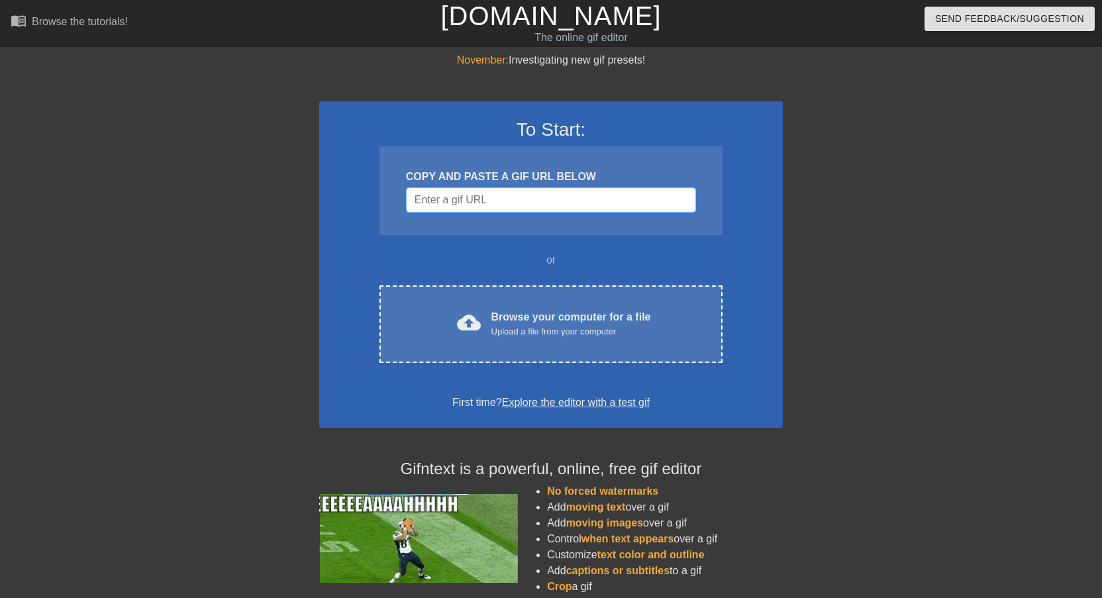
click at [475, 197] on input "Username" at bounding box center [551, 199] width 290 height 25
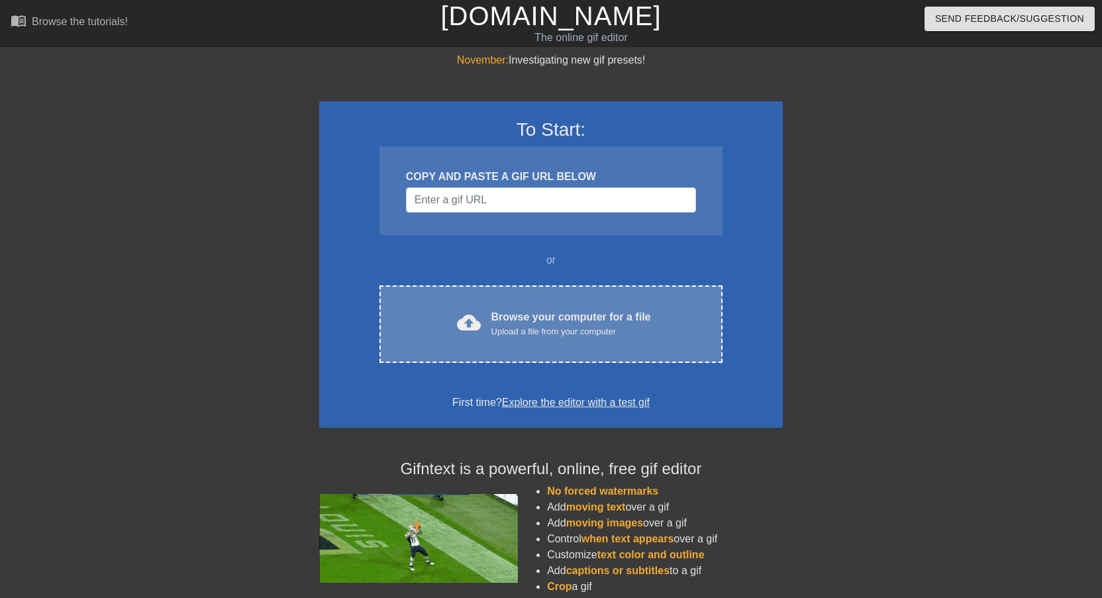
click at [478, 323] on span "cloud_upload" at bounding box center [469, 322] width 24 height 24
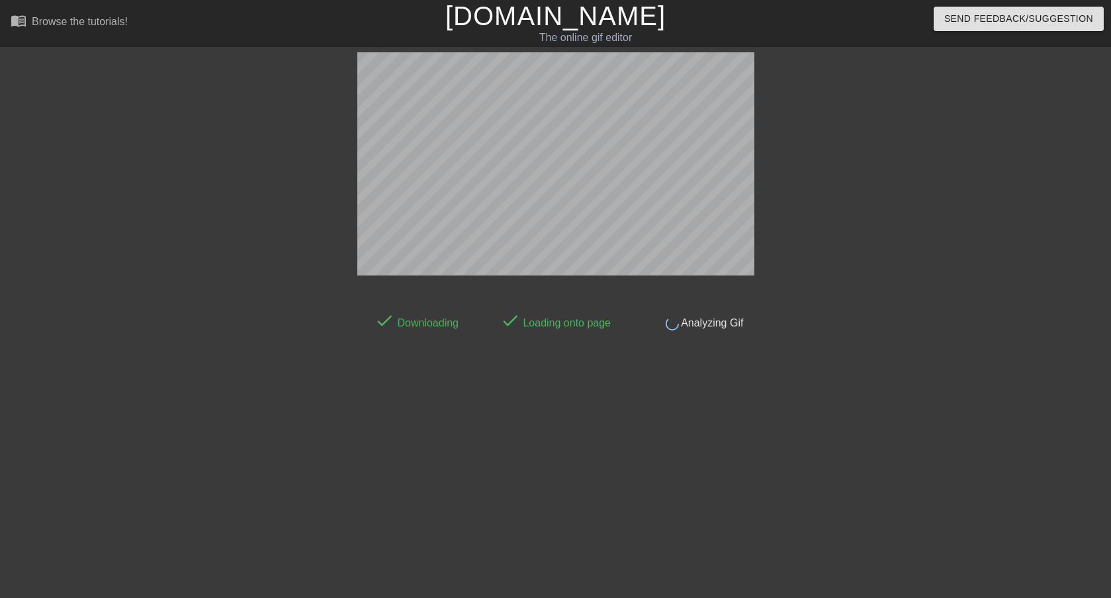
click at [743, 316] on div "done Downloading done Loading onto page done Analyzing Gif" at bounding box center [555, 250] width 397 height 397
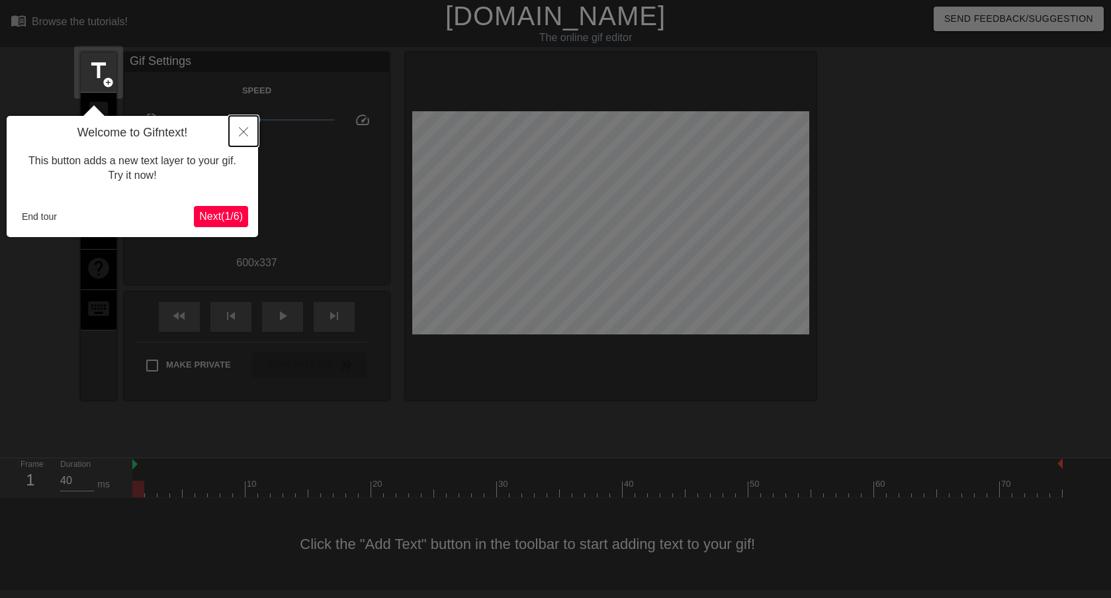
click at [242, 134] on icon "Close" at bounding box center [243, 131] width 9 height 9
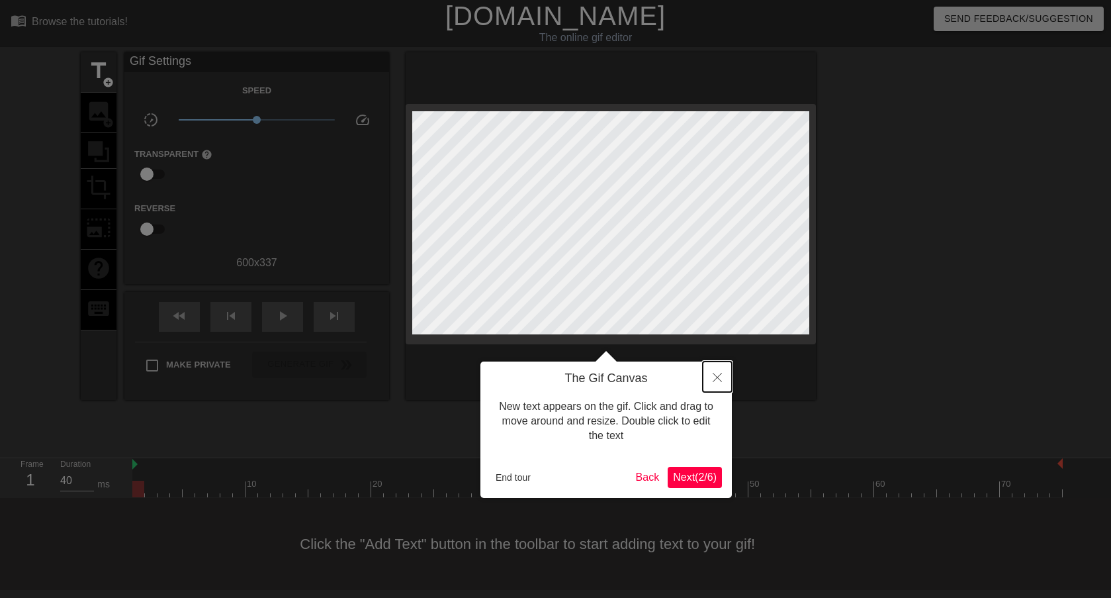
click at [724, 377] on button "Close" at bounding box center [717, 376] width 29 height 30
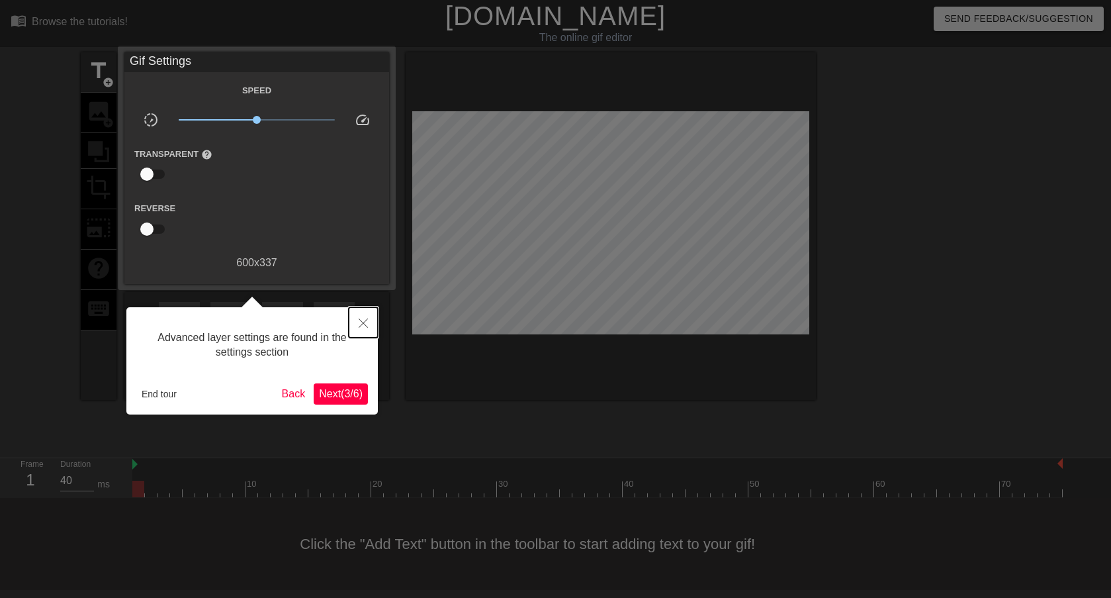
click at [373, 327] on button "Close" at bounding box center [363, 322] width 29 height 30
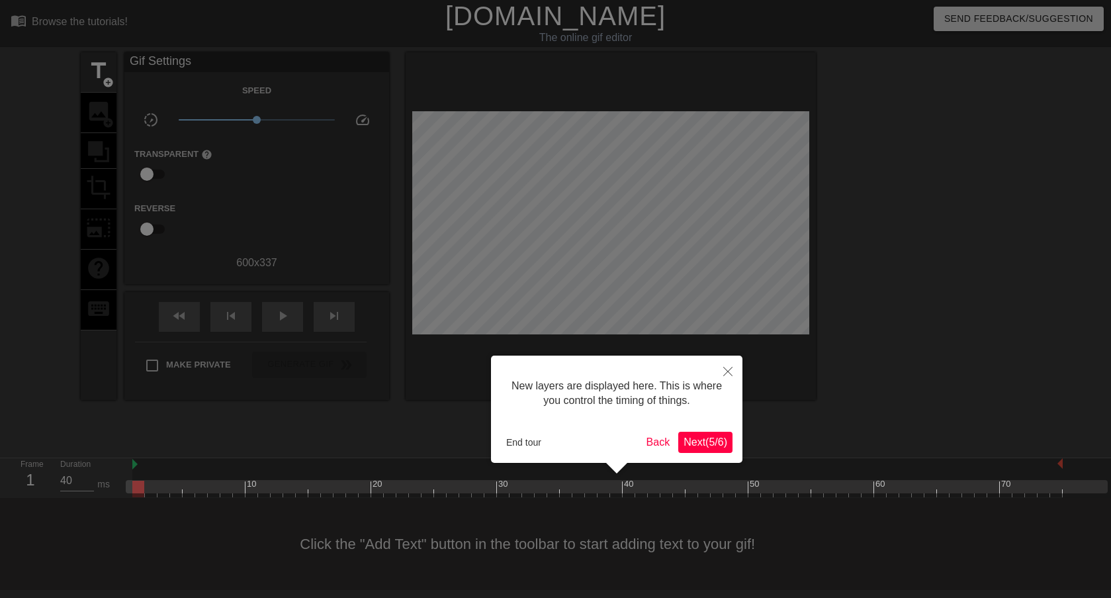
click at [698, 444] on span "Next ( 5 / 6 )" at bounding box center [706, 441] width 44 height 11
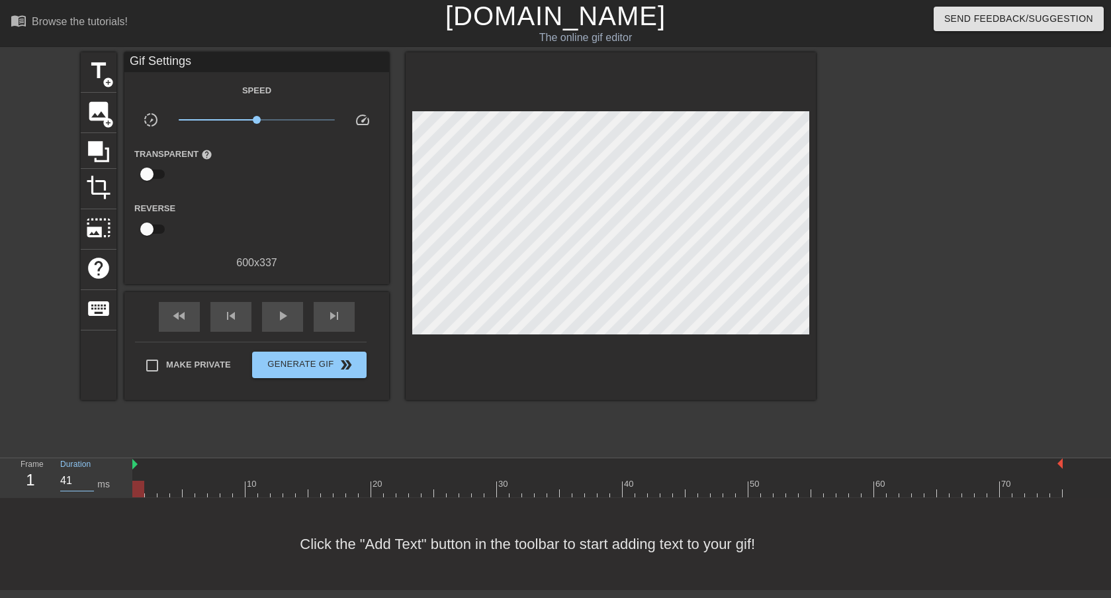
click at [87, 478] on input "41" at bounding box center [77, 480] width 34 height 21
click at [87, 478] on input "46" at bounding box center [77, 480] width 34 height 21
click at [87, 478] on input "48" at bounding box center [77, 480] width 34 height 21
click at [78, 481] on input "39" at bounding box center [77, 480] width 34 height 21
click at [71, 483] on input "27" at bounding box center [77, 480] width 34 height 21
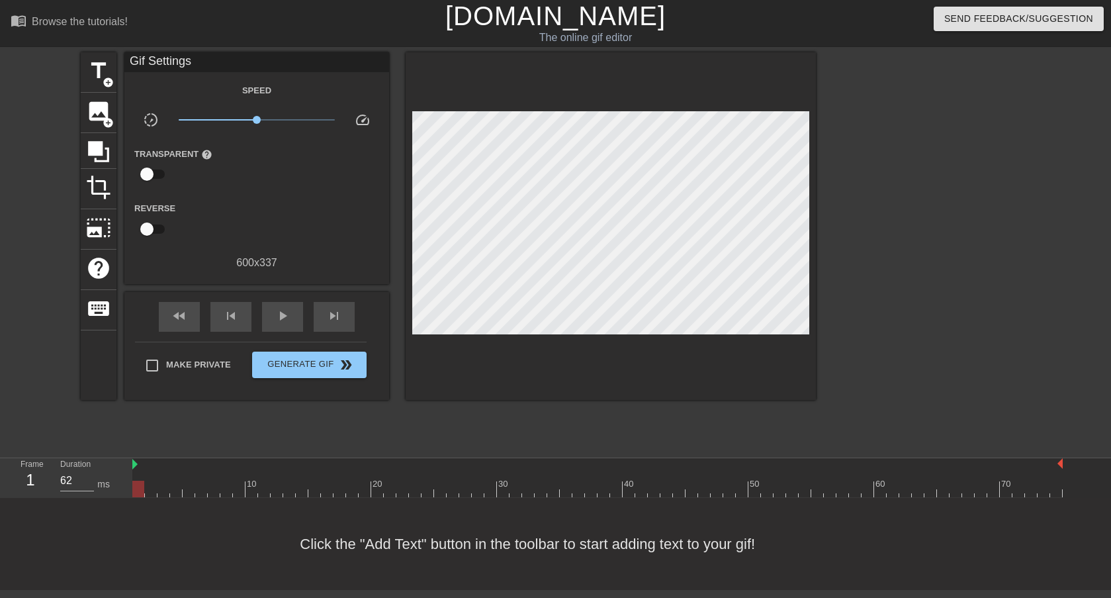
click at [97, 444] on div "title add_circle image add_circle crop photo_size_select_large help keyboard Gi…" at bounding box center [448, 250] width 735 height 397
click at [73, 485] on input "62" at bounding box center [77, 480] width 34 height 21
click at [279, 321] on span "play_arrow" at bounding box center [283, 316] width 16 height 16
drag, startPoint x: 72, startPoint y: 483, endPoint x: 38, endPoint y: 483, distance: 33.8
click at [38, 483] on div "Frame 72 Duration 40 ms" at bounding box center [70, 477] width 119 height 38
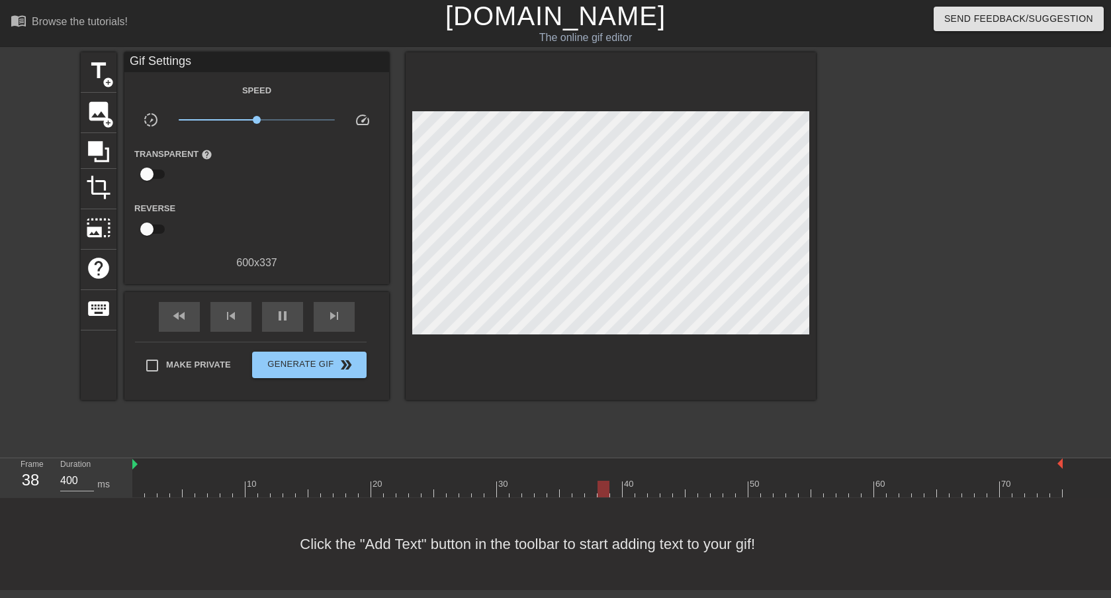
click at [249, 412] on div "title add_circle image add_circle crop photo_size_select_large help keyboard Gi…" at bounding box center [448, 250] width 735 height 397
drag, startPoint x: 264, startPoint y: 122, endPoint x: 401, endPoint y: 140, distance: 138.2
click at [401, 140] on div "title add_circle image add_circle crop photo_size_select_large help keyboard Gi…" at bounding box center [448, 226] width 735 height 348
click at [283, 310] on span "pause" at bounding box center [283, 316] width 16 height 16
click at [140, 486] on div at bounding box center [597, 489] width 931 height 17
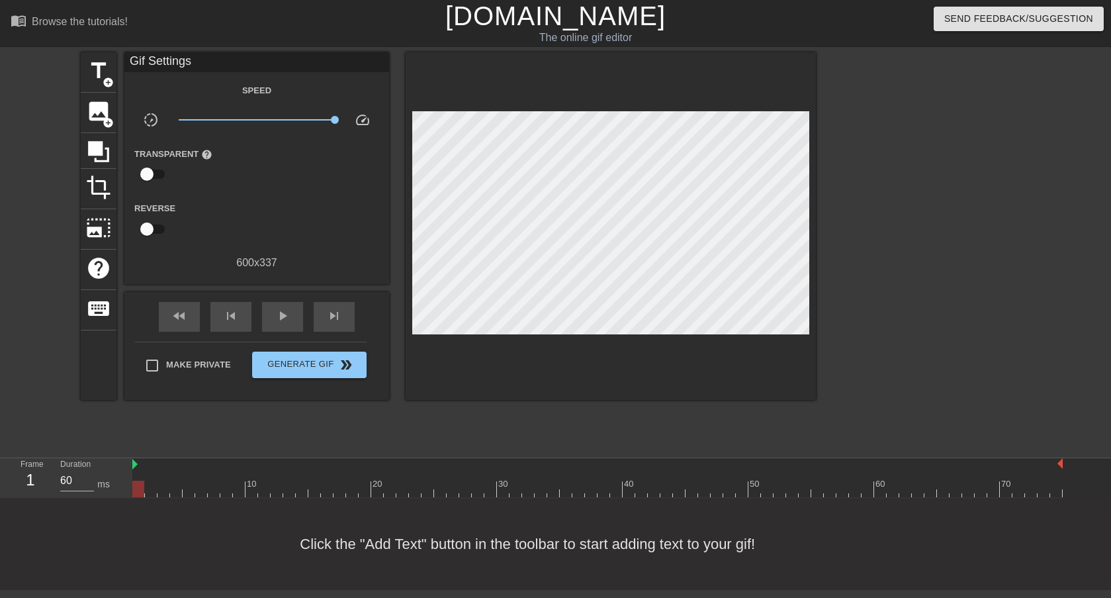
click at [140, 489] on div at bounding box center [138, 489] width 12 height 17
click at [83, 489] on input "60" at bounding box center [77, 480] width 34 height 21
click at [44, 487] on div "Frame 1" at bounding box center [31, 477] width 40 height 38
click at [71, 481] on input "60" at bounding box center [77, 480] width 34 height 21
click at [249, 438] on div "title add_circle image add_circle crop photo_size_select_large help keyboard Gi…" at bounding box center [448, 250] width 735 height 397
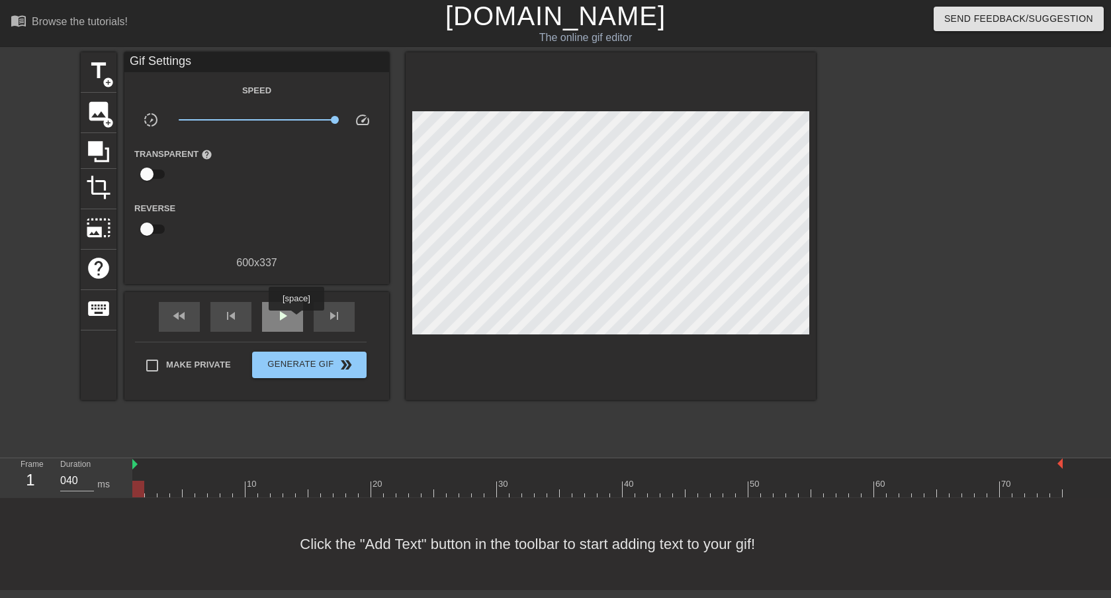
click at [296, 320] on div "play_arrow" at bounding box center [282, 317] width 41 height 30
type input "40"
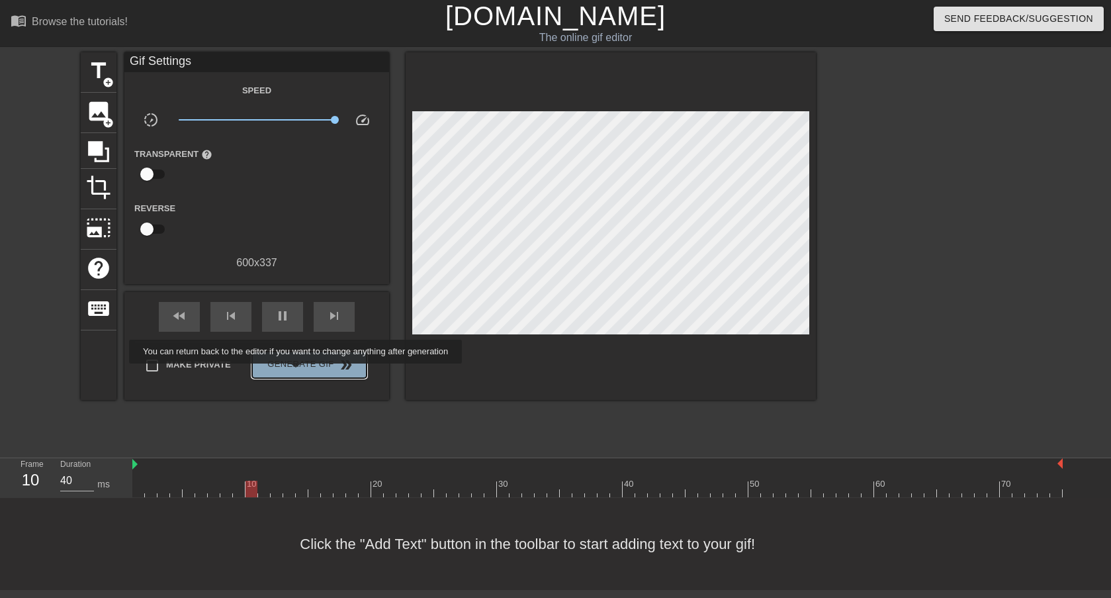
click at [297, 373] on button "Generate Gif double_arrow" at bounding box center [309, 365] width 115 height 26
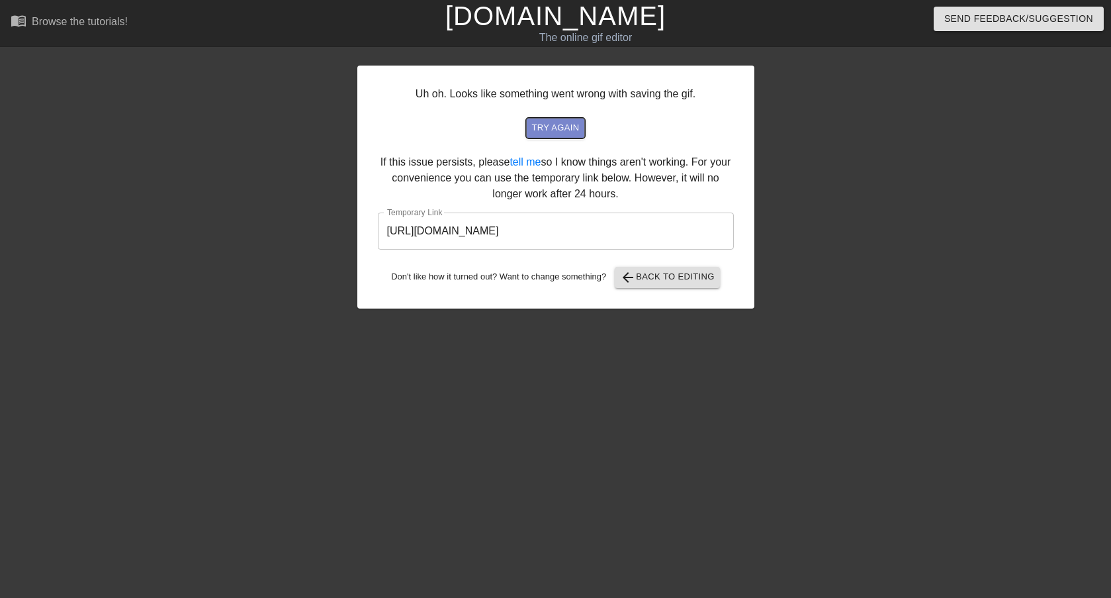
click at [545, 136] on button "try again" at bounding box center [555, 128] width 58 height 21
click at [691, 400] on div "Uh oh. Looks like something went wrong with saving the gif. try again If this i…" at bounding box center [555, 250] width 397 height 397
